Goal: Information Seeking & Learning: Check status

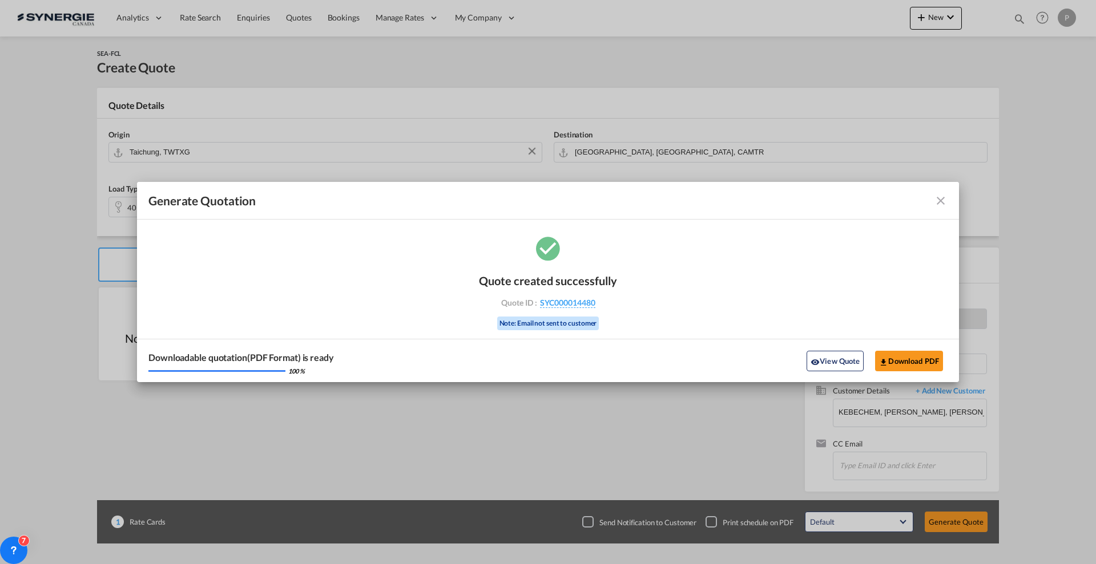
click at [949, 202] on md-toolbar "Generate Quotation" at bounding box center [548, 201] width 822 height 38
click at [945, 201] on md-icon "icon-close fg-AAA8AD cursor m-0" at bounding box center [941, 201] width 14 height 14
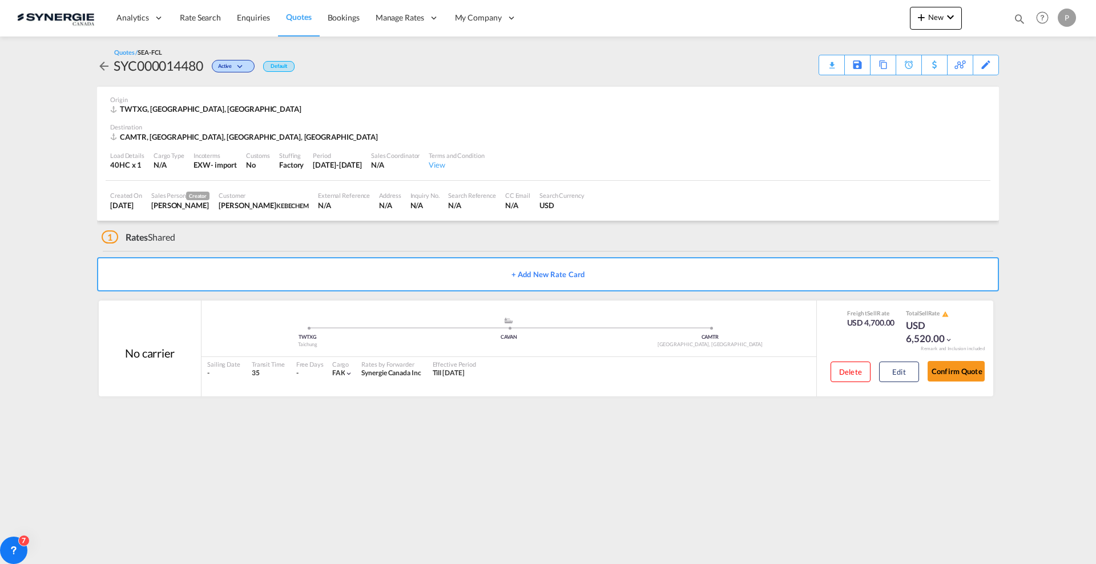
click at [286, 19] on span "Quotes" at bounding box center [298, 17] width 25 height 10
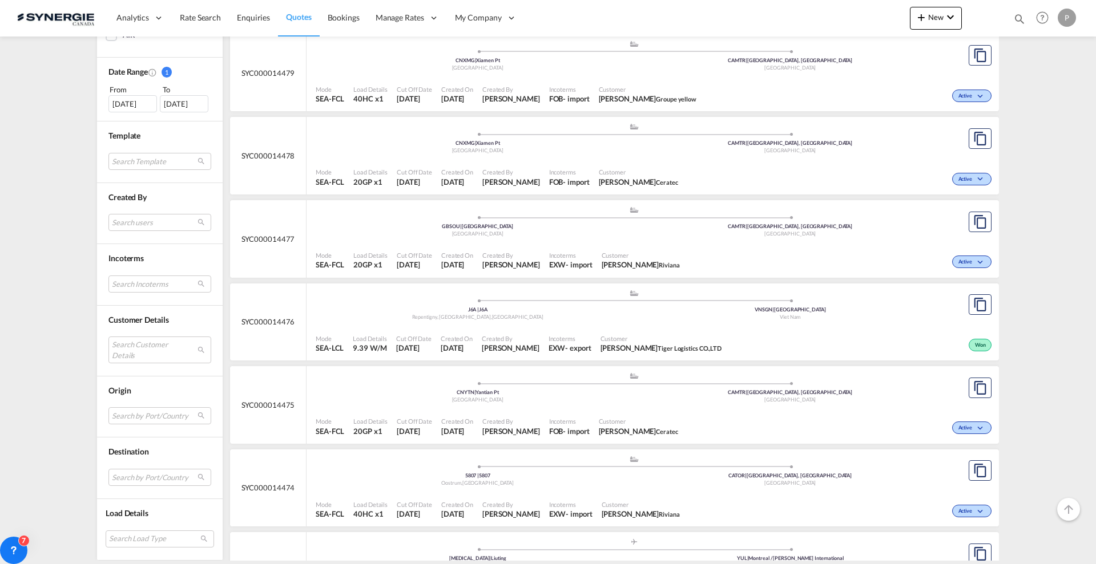
scroll to position [428, 0]
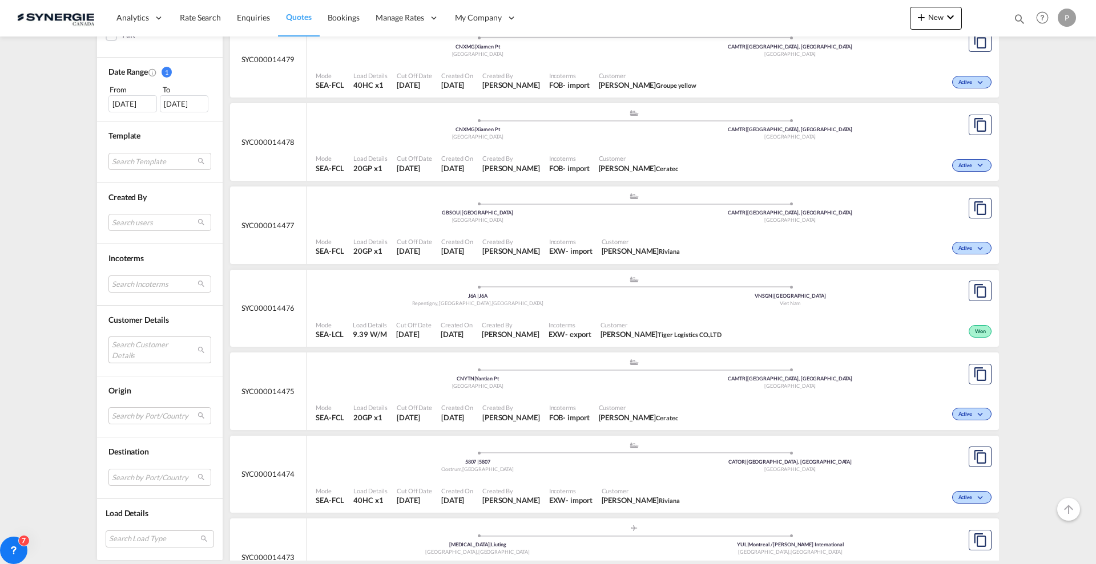
click at [150, 345] on md-select "Search Customer Details user name user [PERSON_NAME] [EMAIL_ADDRESS][DOMAIN_NAM…" at bounding box center [159, 350] width 103 height 26
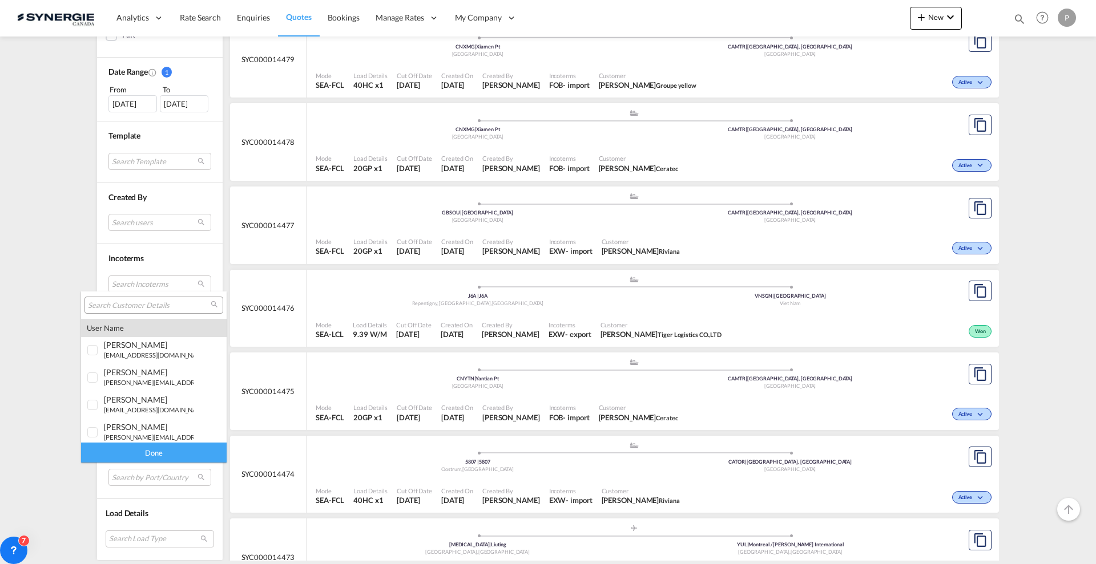
click at [164, 302] on input "search" at bounding box center [149, 306] width 123 height 10
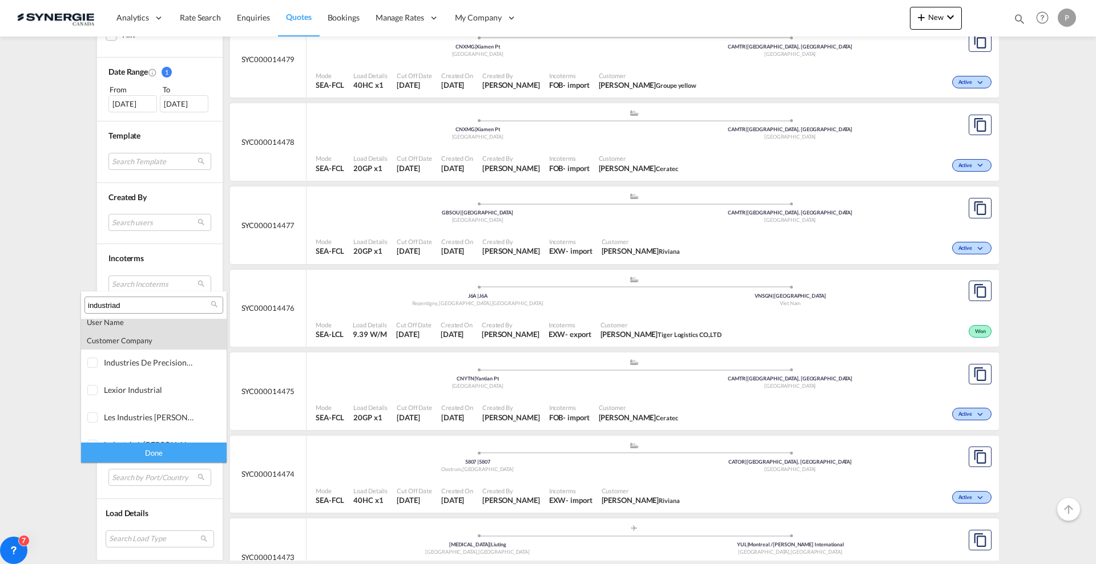
scroll to position [0, 0]
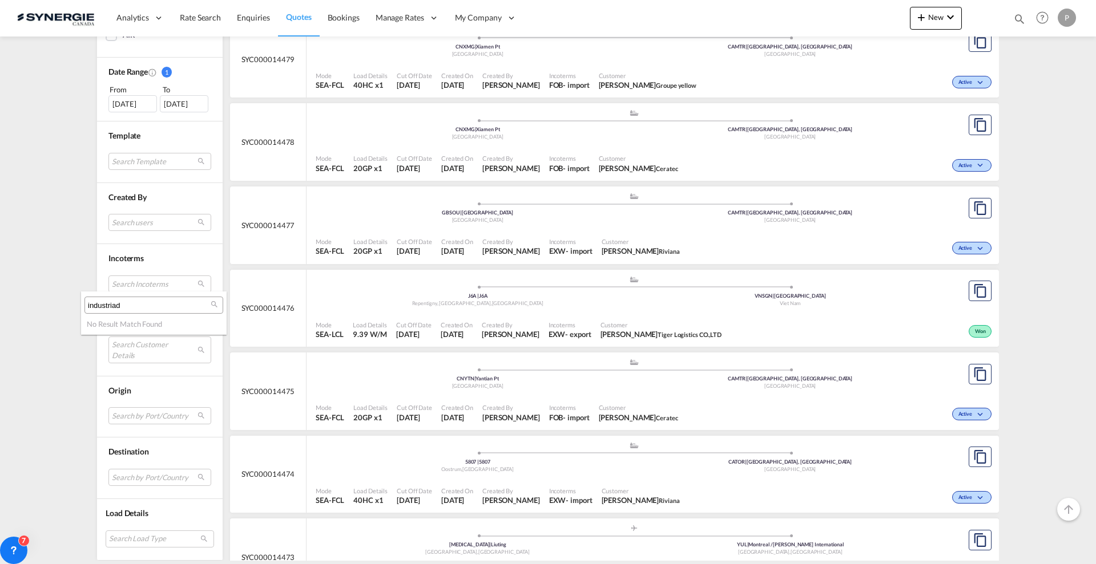
click at [148, 299] on div "industriad" at bounding box center [153, 305] width 139 height 17
click at [148, 306] on input "industriad" at bounding box center [149, 306] width 123 height 10
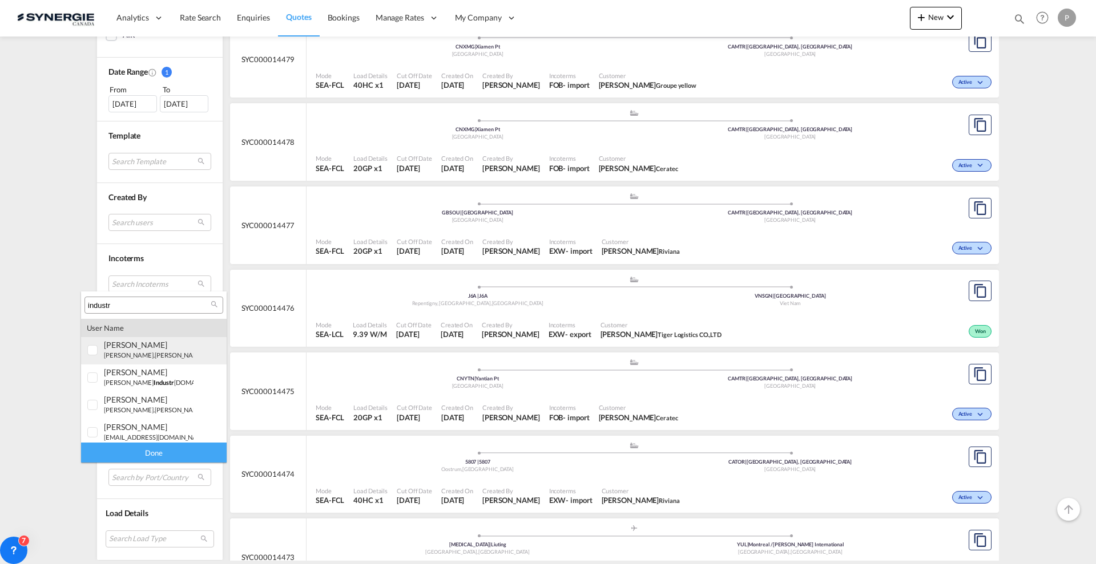
type input "industr"
click at [150, 342] on div "[PERSON_NAME]" at bounding box center [149, 345] width 90 height 10
click at [152, 346] on div "[PERSON_NAME]" at bounding box center [149, 345] width 90 height 10
click at [170, 349] on div "industr ade" at bounding box center [149, 346] width 90 height 10
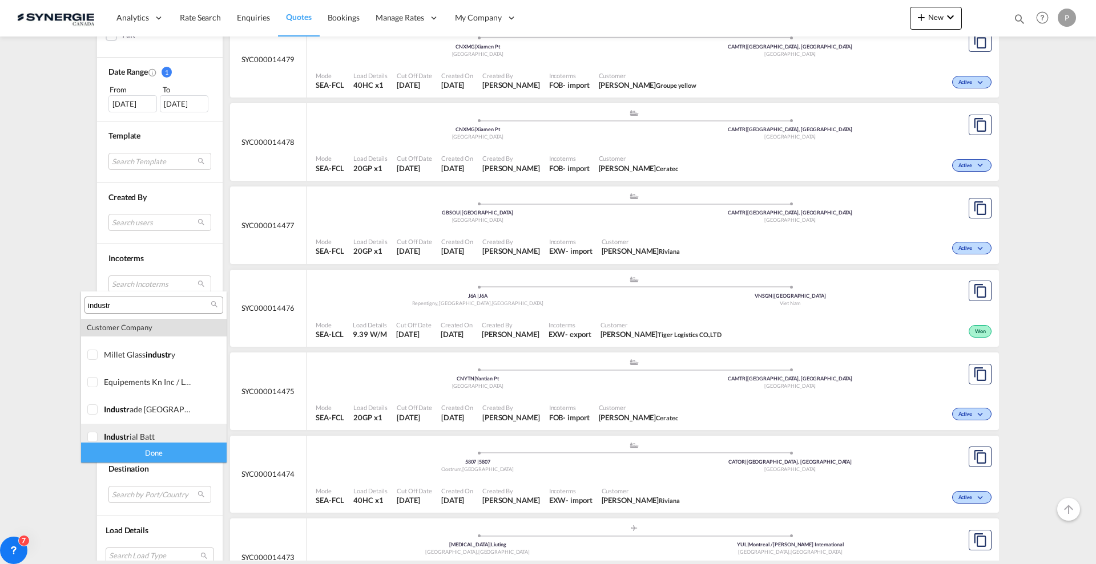
scroll to position [482, 0]
click at [147, 441] on md-option "company industr ade [GEOGRAPHIC_DATA]" at bounding box center [154, 434] width 146 height 27
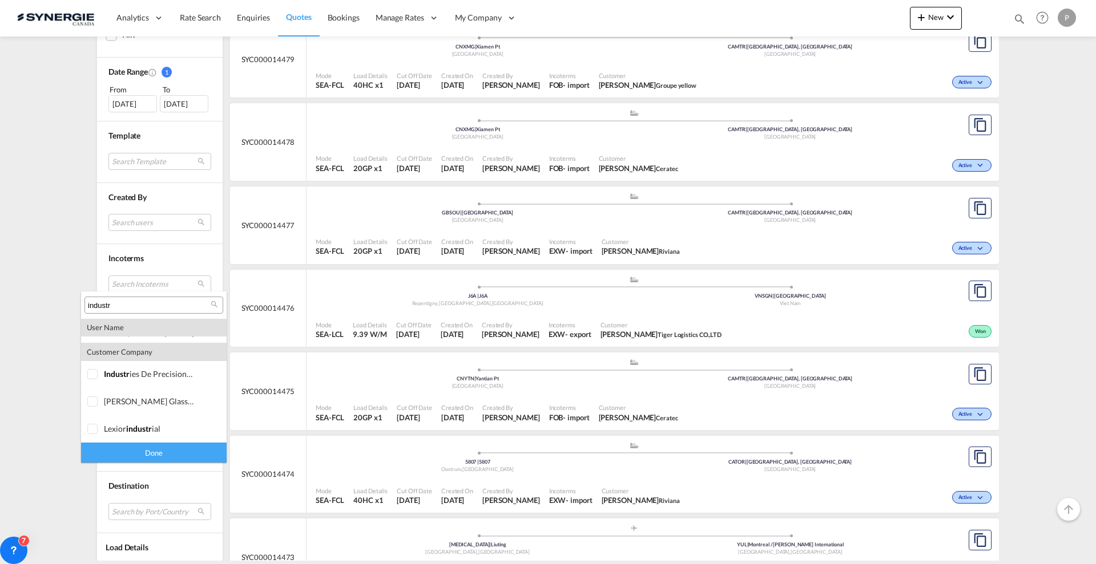
click at [151, 458] on div "Done" at bounding box center [154, 453] width 146 height 20
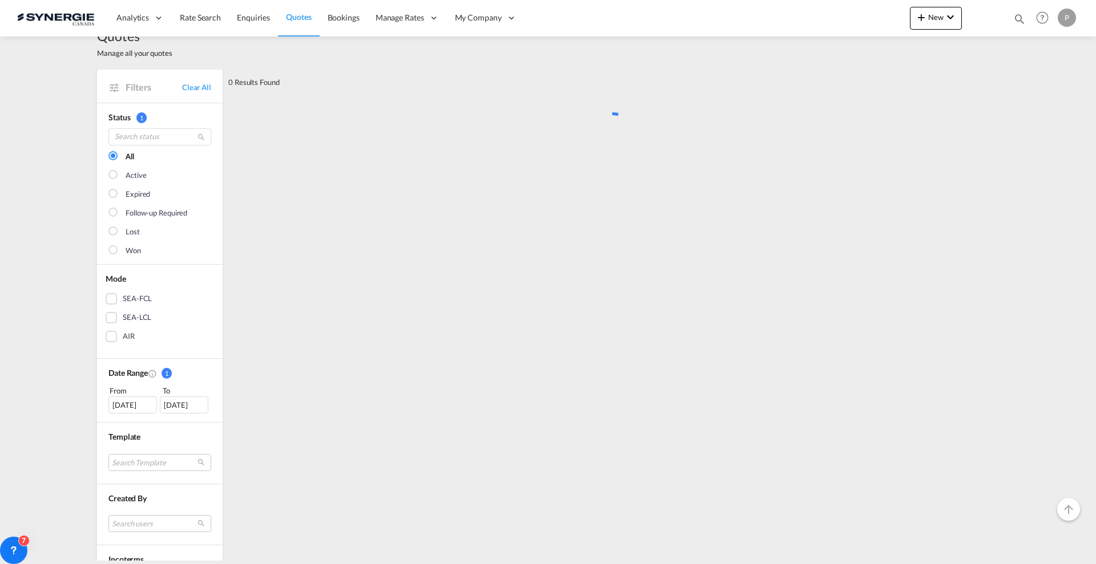
scroll to position [0, 0]
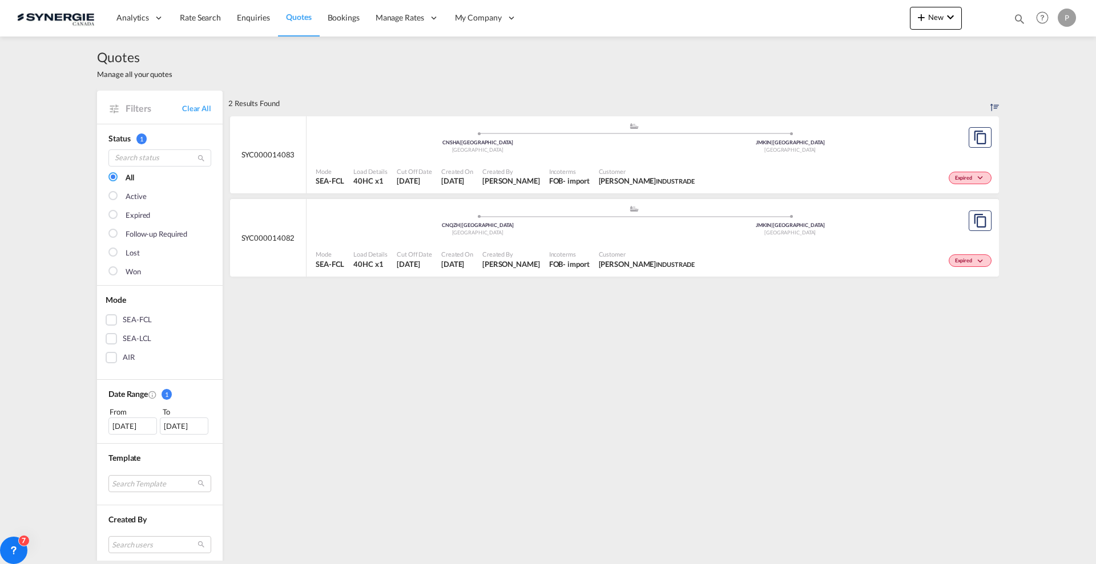
click at [513, 155] on div ".a{fill:#aaa8ad;} .a{fill:#aaa8ad;} CNSHA | Shanghai [GEOGRAPHIC_DATA] JMKIN | …" at bounding box center [634, 139] width 636 height 34
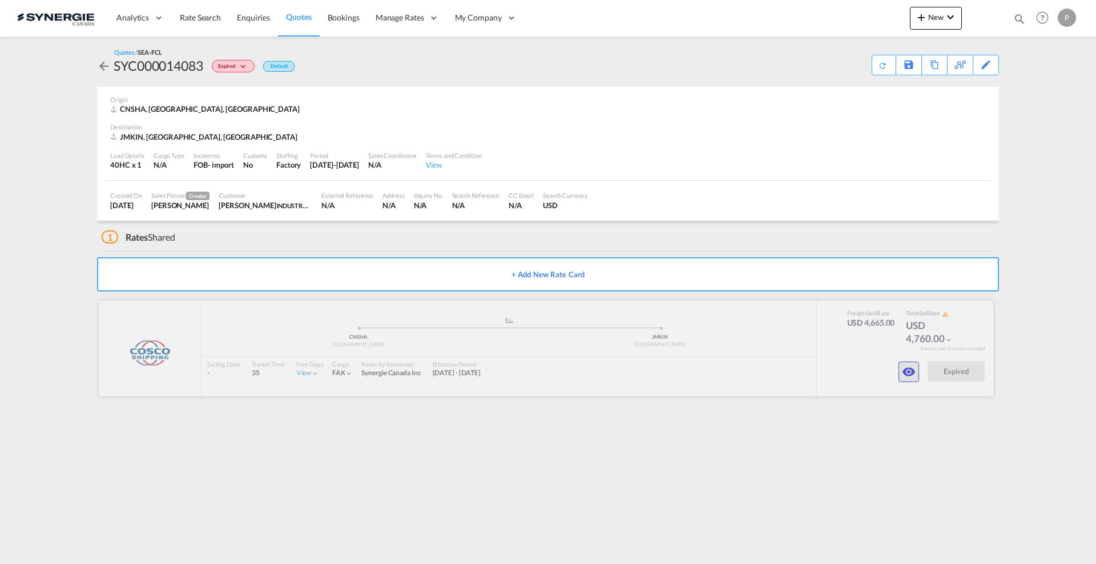
click at [912, 371] on md-icon "icon-eye" at bounding box center [909, 372] width 14 height 14
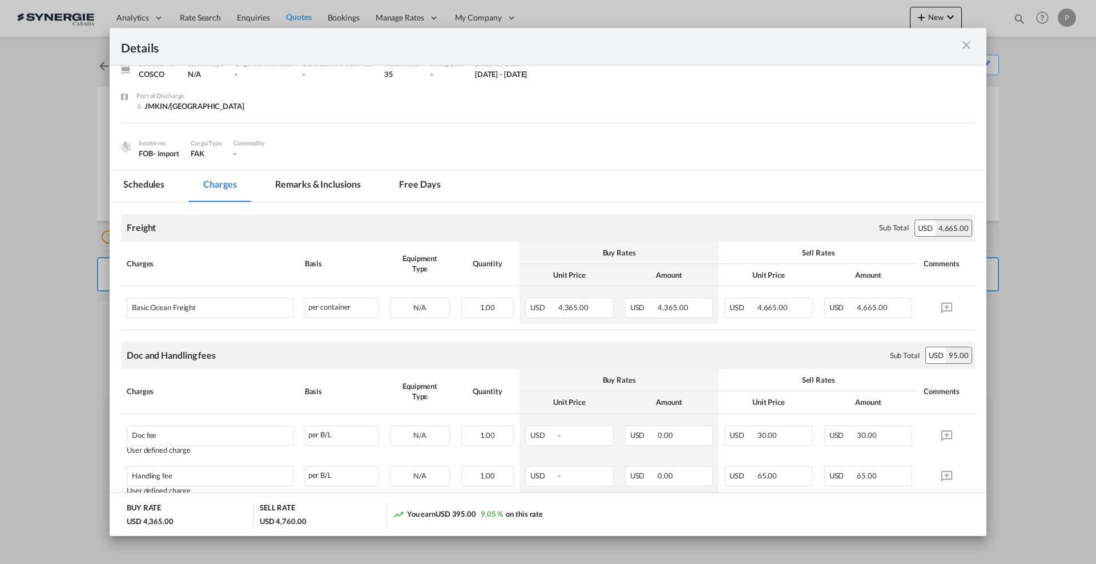
scroll to position [99, 0]
